Goal: Transaction & Acquisition: Purchase product/service

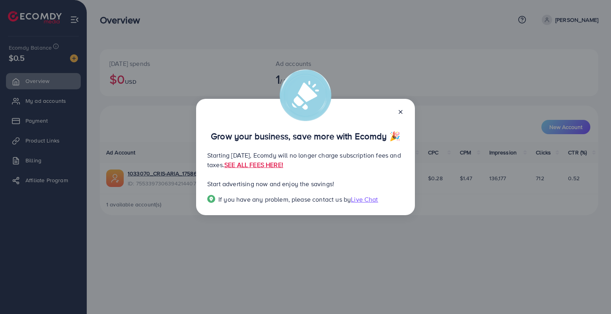
click at [399, 113] on line at bounding box center [400, 111] width 3 height 3
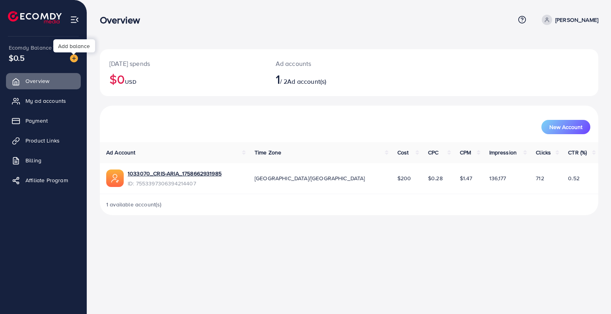
click at [76, 58] on img at bounding box center [74, 58] width 8 height 8
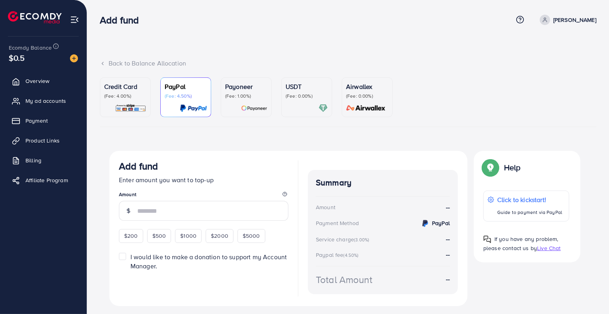
click at [128, 90] on p "Credit Card" at bounding box center [125, 87] width 42 height 10
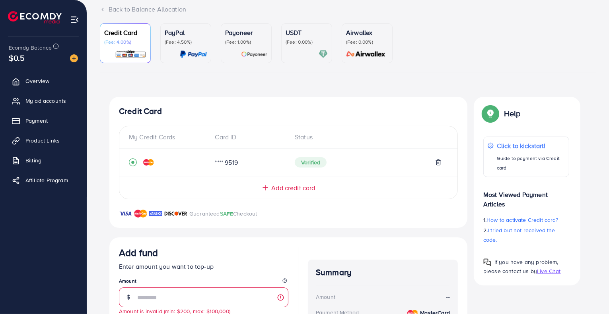
scroll to position [103, 0]
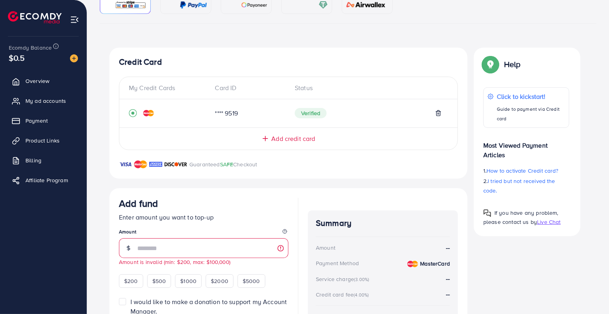
type input "*"
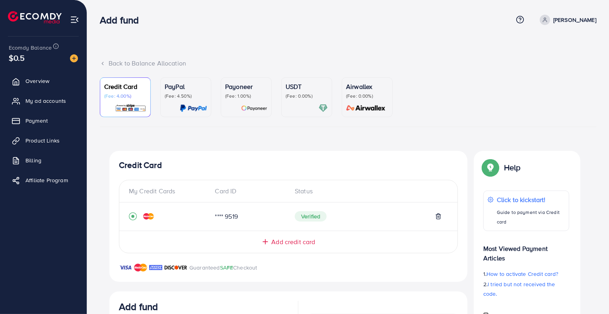
scroll to position [164, 0]
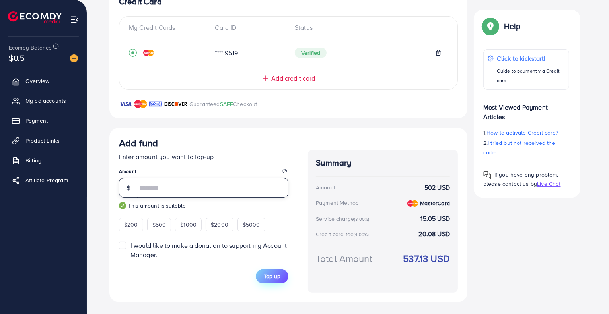
type input "***"
click at [276, 273] on span "Top up" at bounding box center [272, 277] width 17 height 8
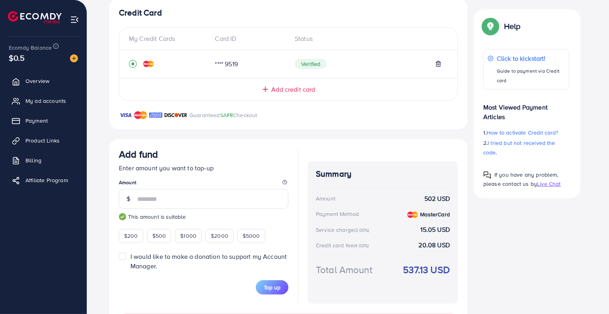
scroll to position [162, 0]
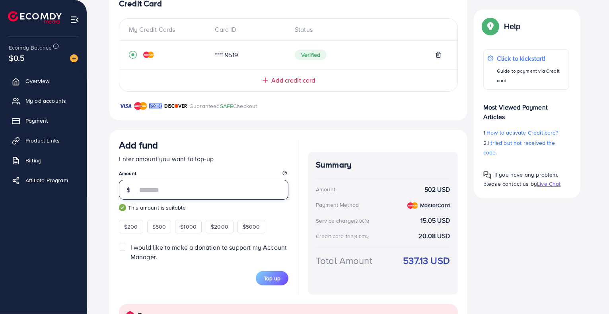
click at [161, 192] on input "***" at bounding box center [212, 190] width 151 height 20
click at [268, 276] on span "Top up" at bounding box center [272, 279] width 17 height 8
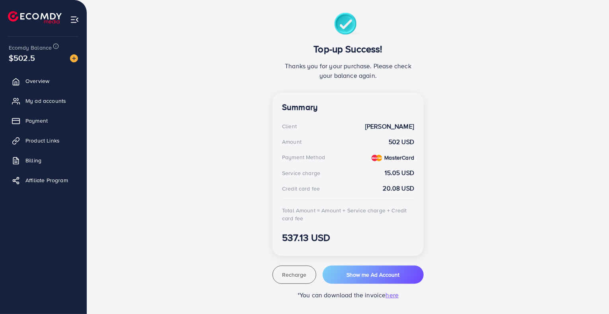
scroll to position [136, 0]
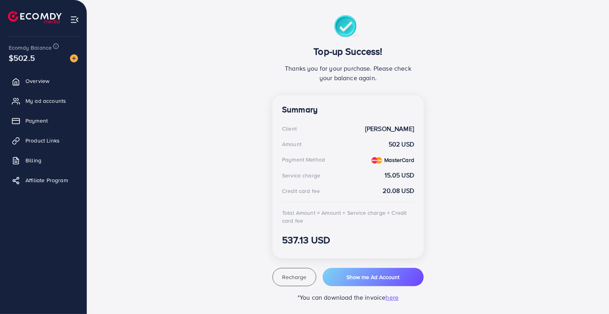
click at [553, 120] on div "Top-up Success! Thanks you for your purchase. Please check your balance again. …" at bounding box center [347, 158] width 477 height 287
